Goal: Task Accomplishment & Management: Use online tool/utility

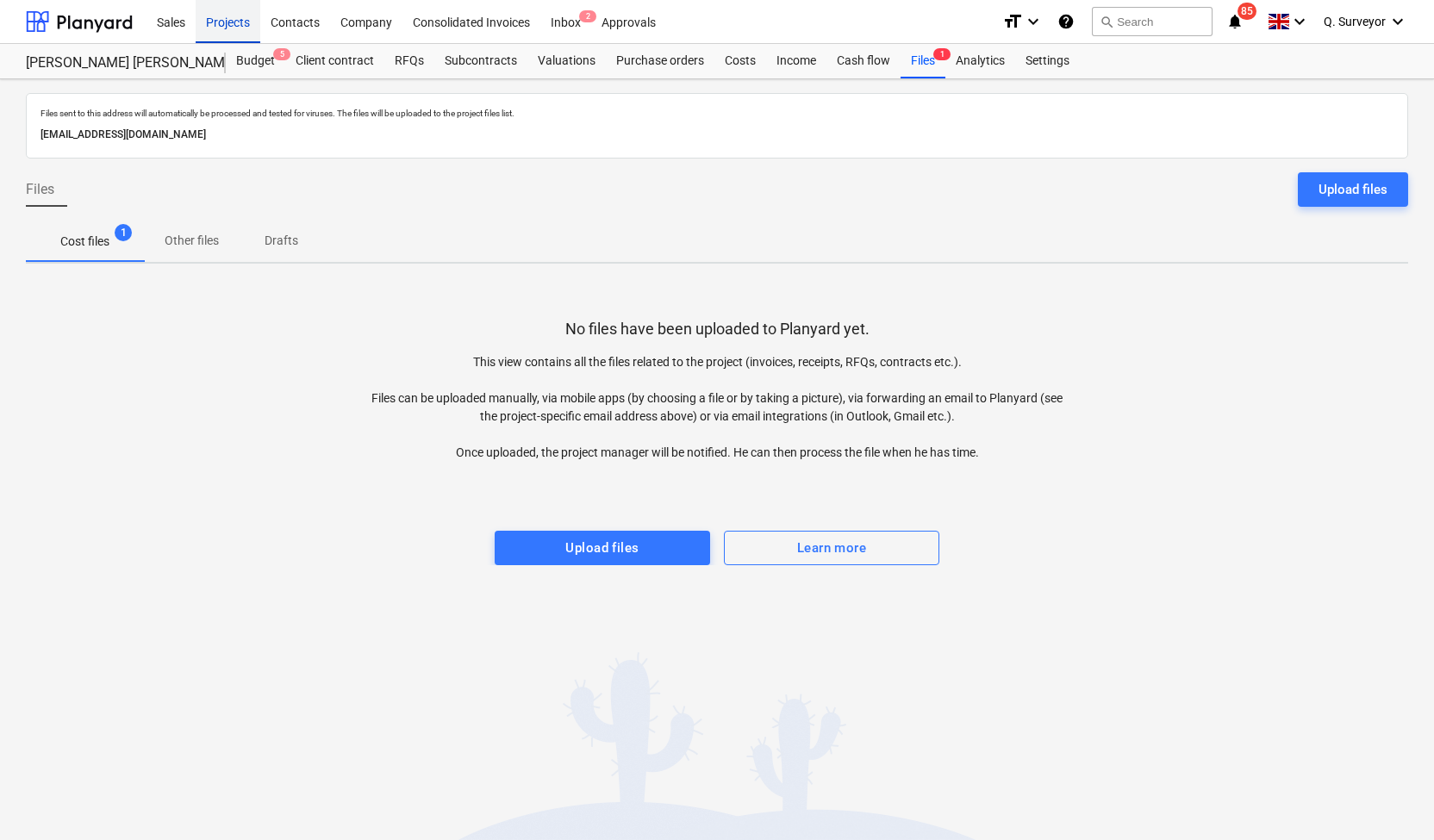
click at [229, 32] on div "Projects" at bounding box center [227, 20] width 65 height 44
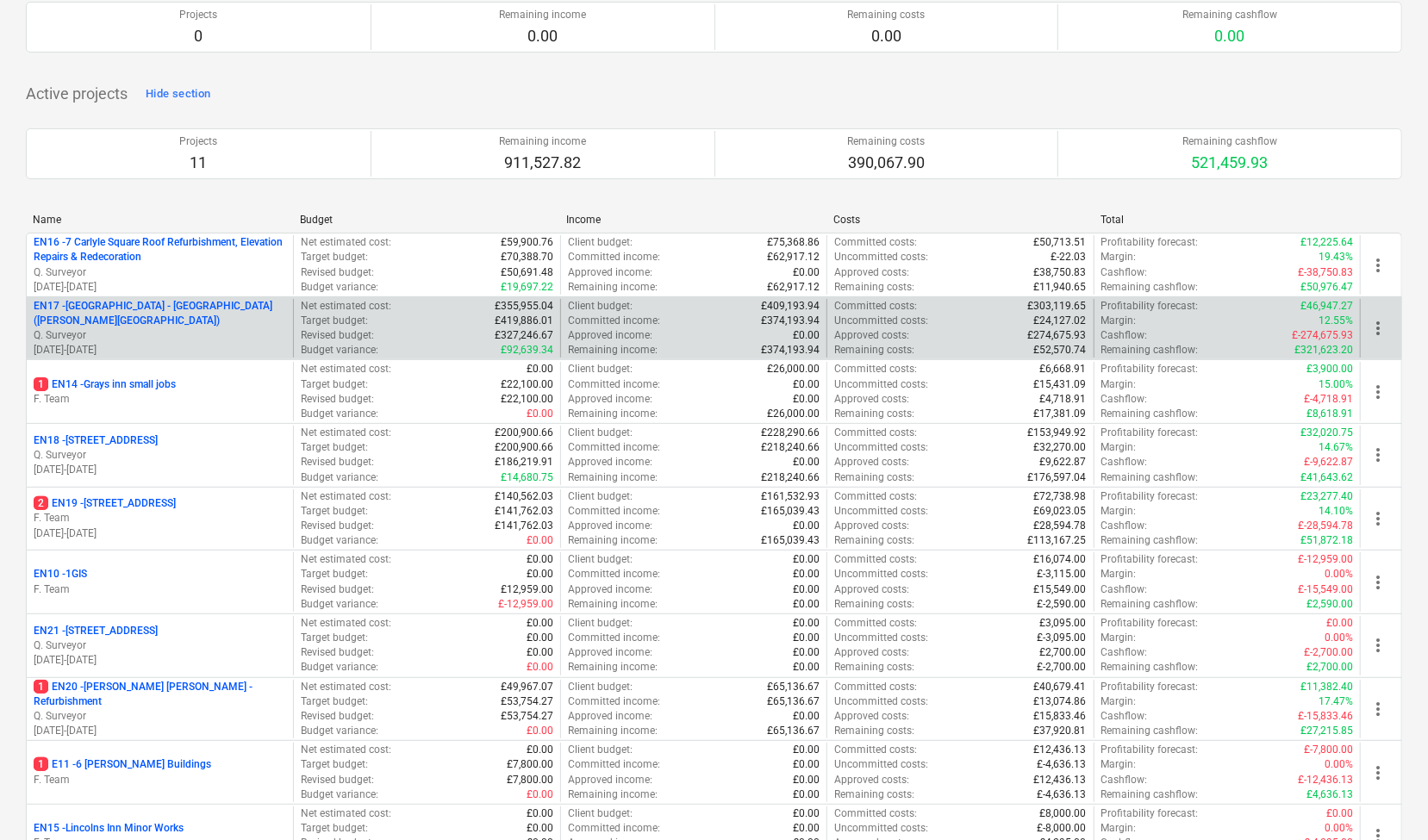
scroll to position [172, 0]
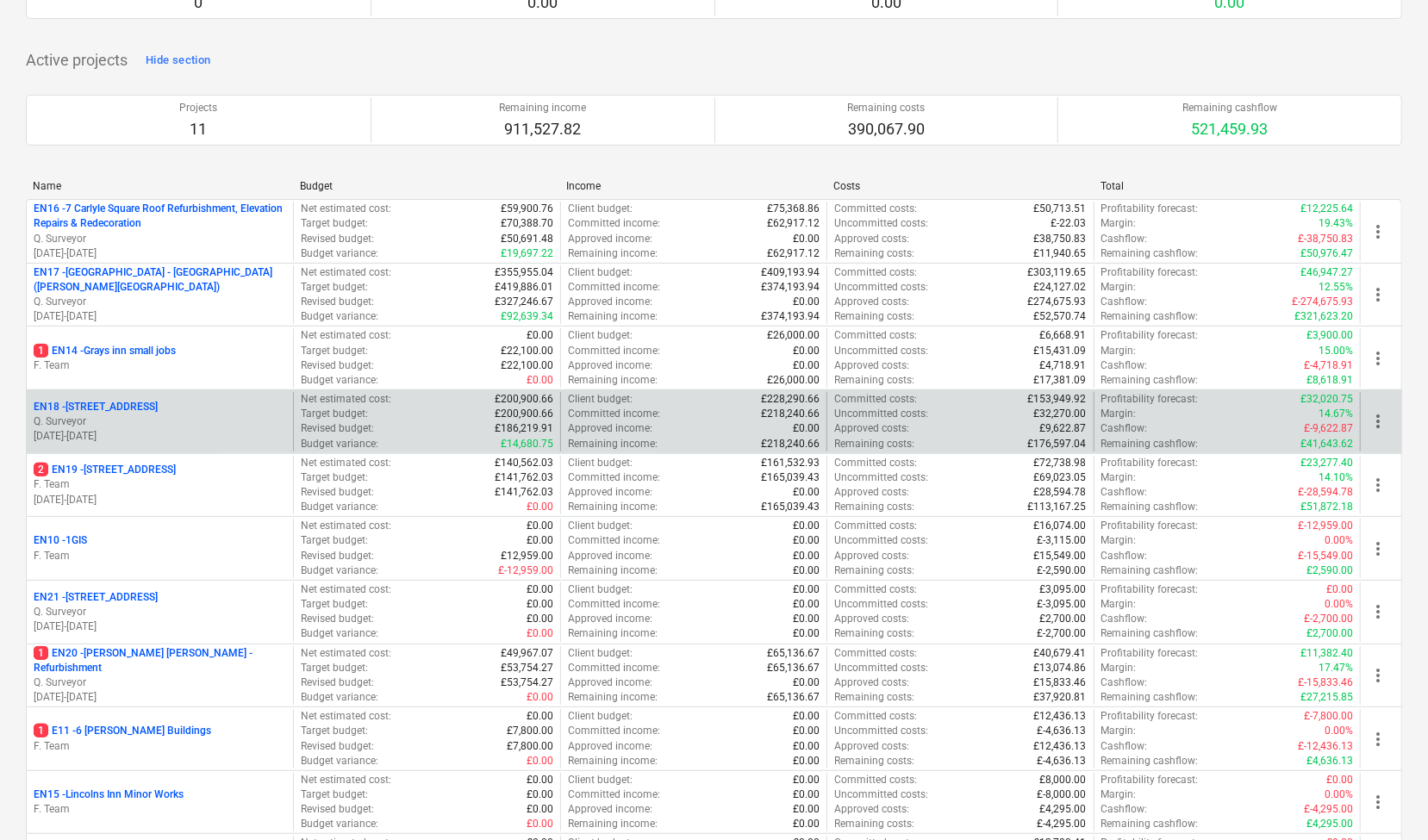
click at [177, 432] on p "[DATE] - [DATE]" at bounding box center [160, 436] width 252 height 14
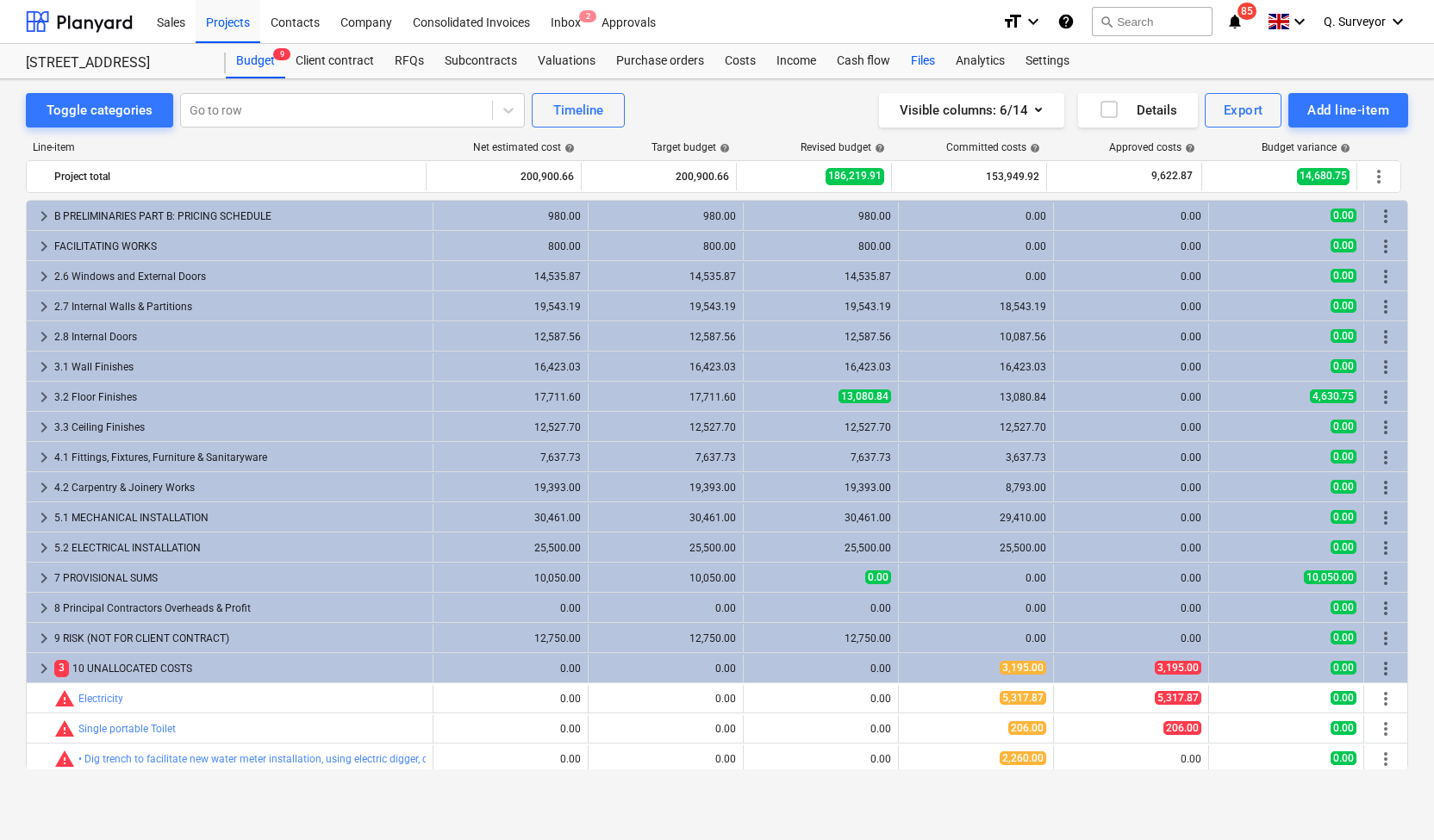
click at [915, 63] on div "Files" at bounding box center [923, 60] width 44 height 35
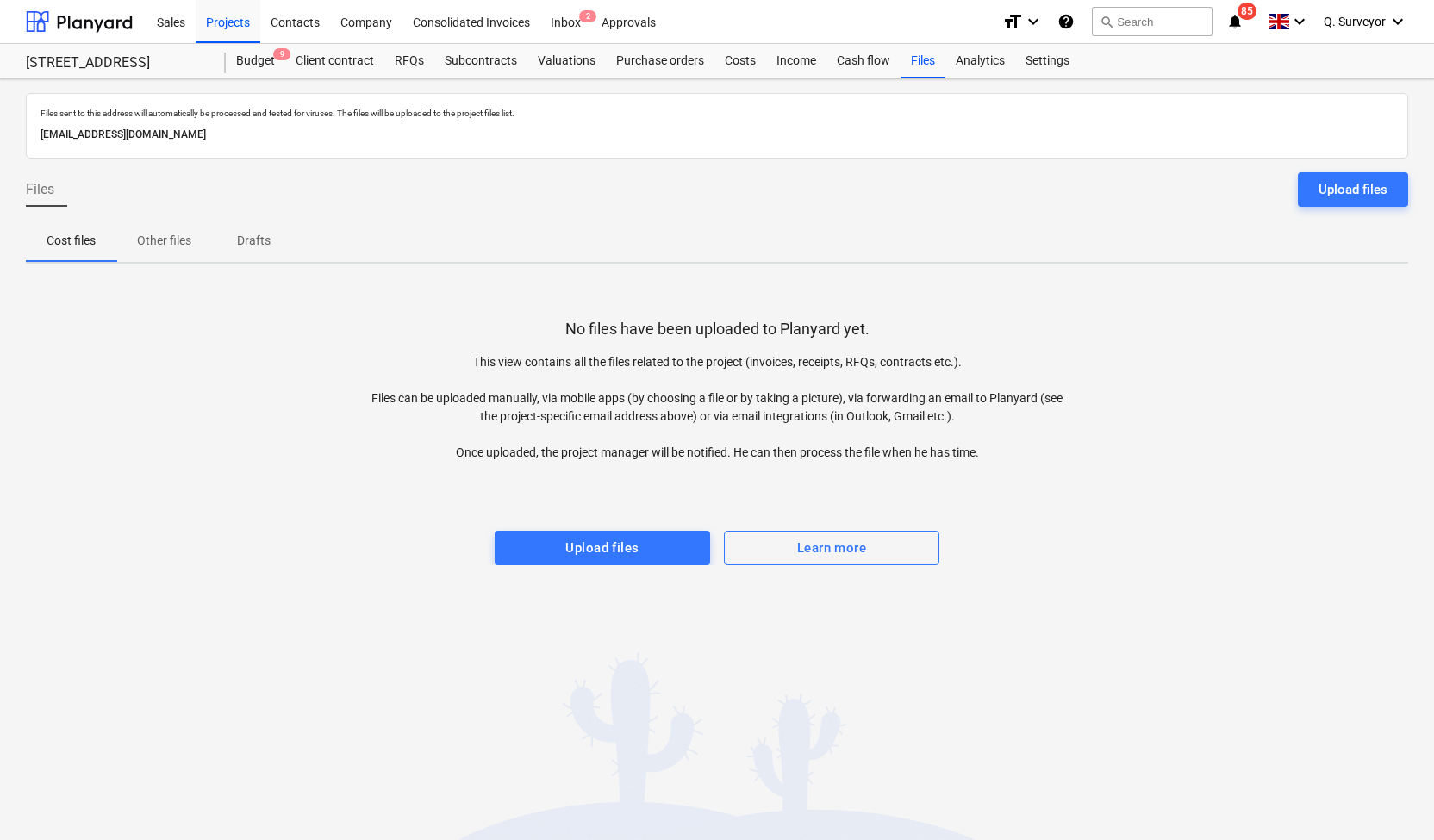
drag, startPoint x: 347, startPoint y: 135, endPoint x: 27, endPoint y: 154, distance: 320.6
click at [27, 154] on div "Files sent to this address will automatically be processed and tested for virus…" at bounding box center [717, 126] width 1383 height 66
copy p "[EMAIL_ADDRESS][DOMAIN_NAME]"
click at [236, 21] on div "Projects" at bounding box center [227, 20] width 65 height 44
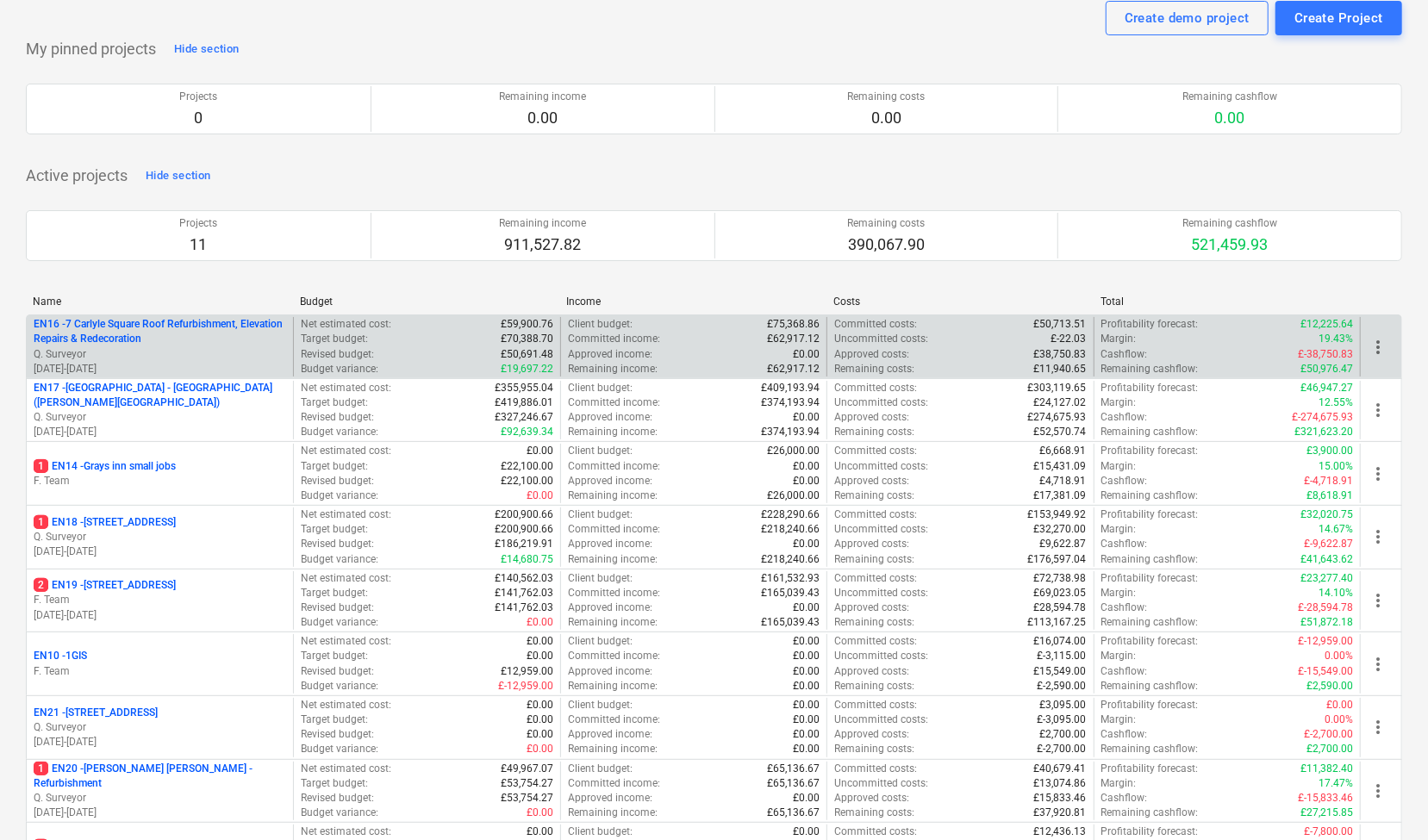
scroll to position [172, 0]
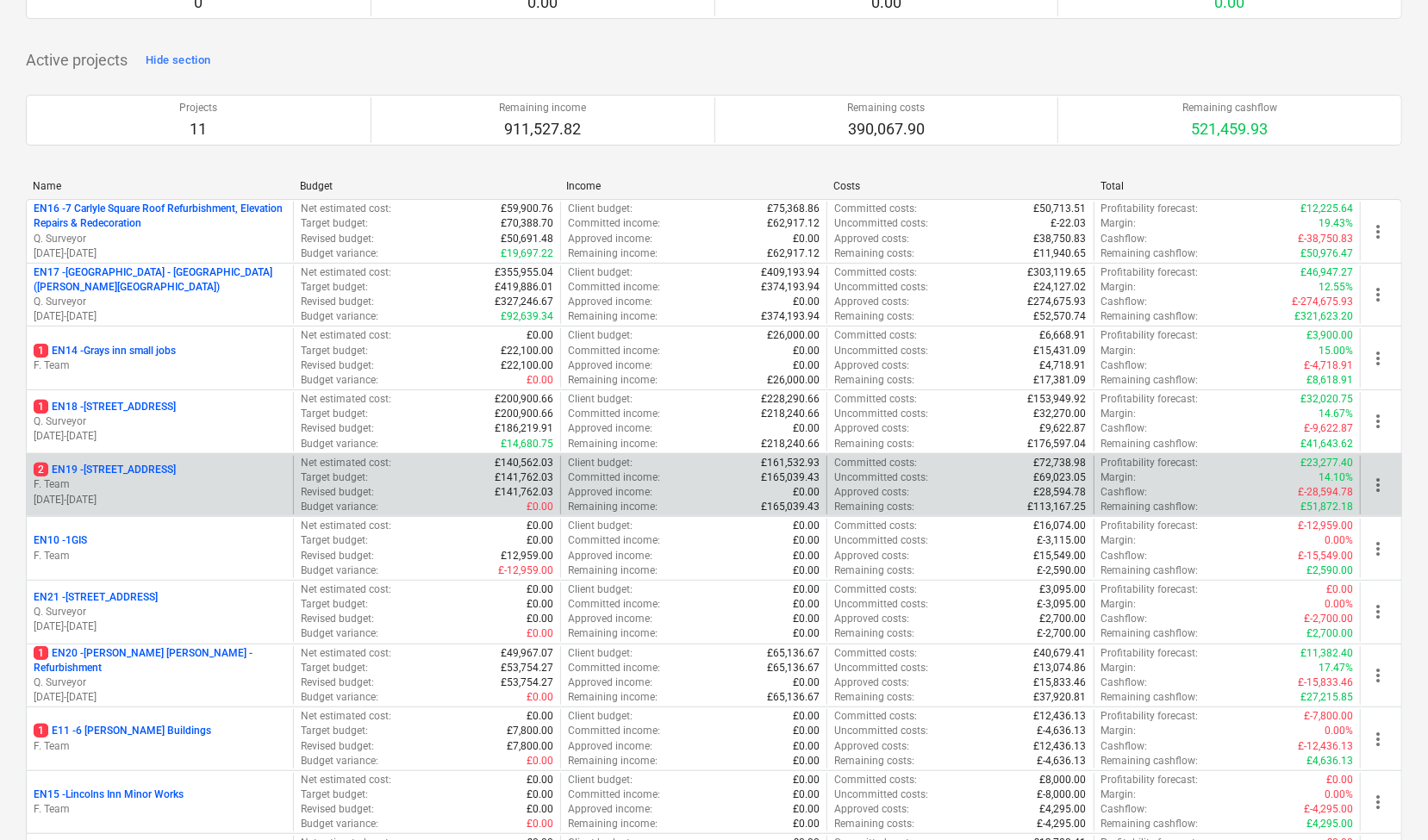
click at [196, 456] on div "2 EN19 - 1 [GEOGRAPHIC_DATA] F. Team [DATE] - [DATE]" at bounding box center [160, 485] width 266 height 59
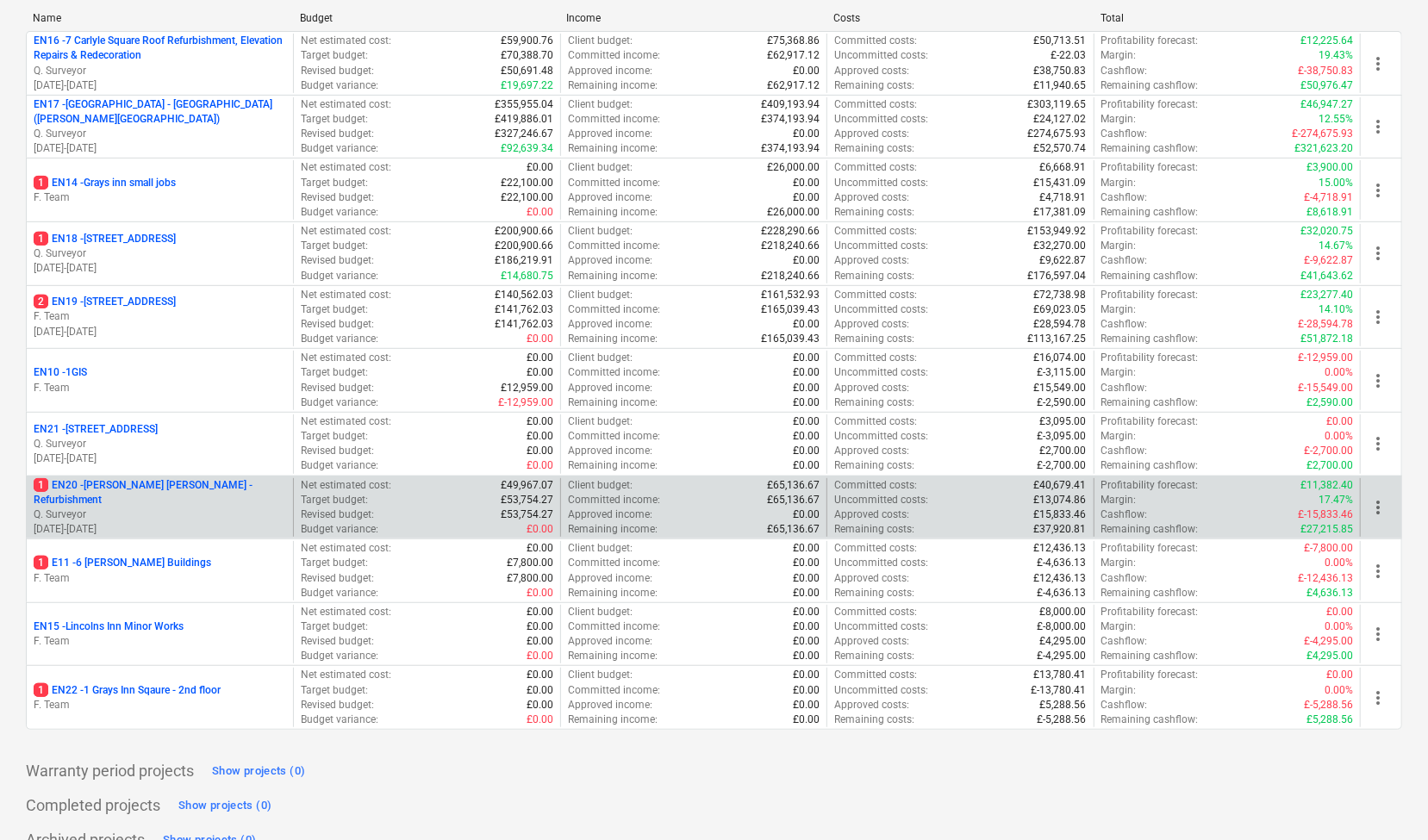
scroll to position [345, 0]
